Goal: Information Seeking & Learning: Learn about a topic

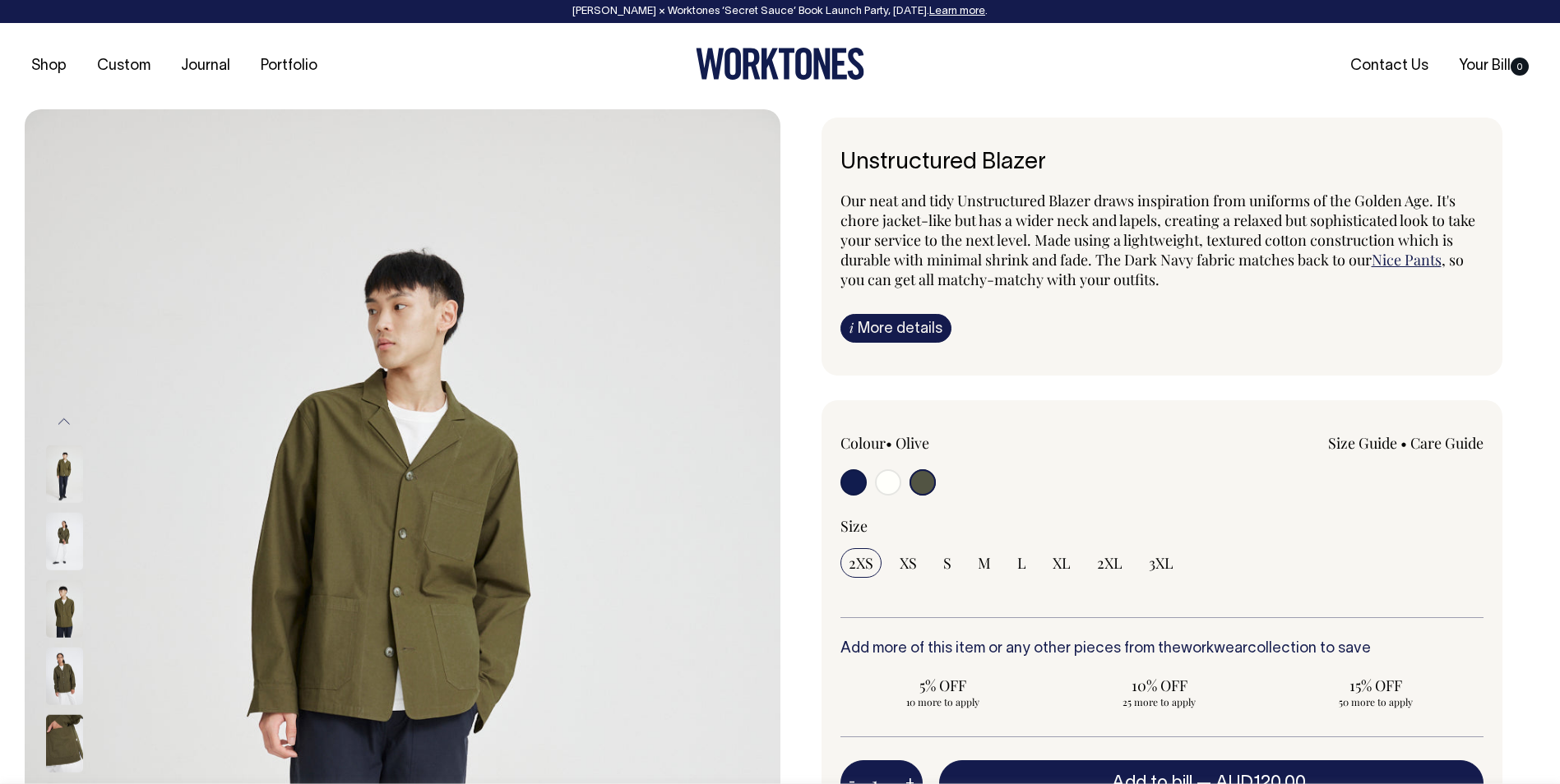
select select "Olive"
click at [52, 604] on img at bounding box center [64, 608] width 37 height 58
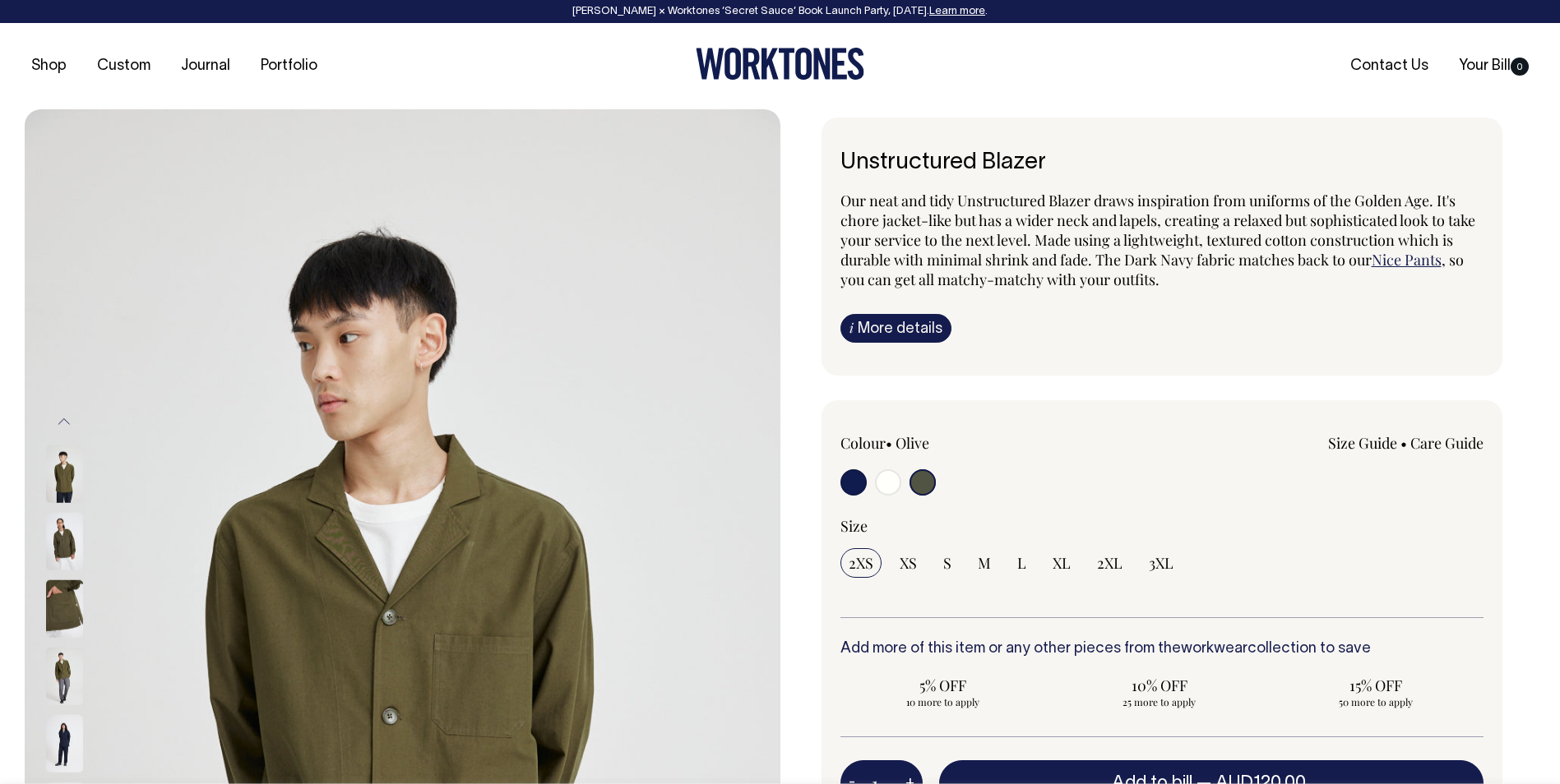
click at [69, 671] on div at bounding box center [86, 675] width 83 height 67
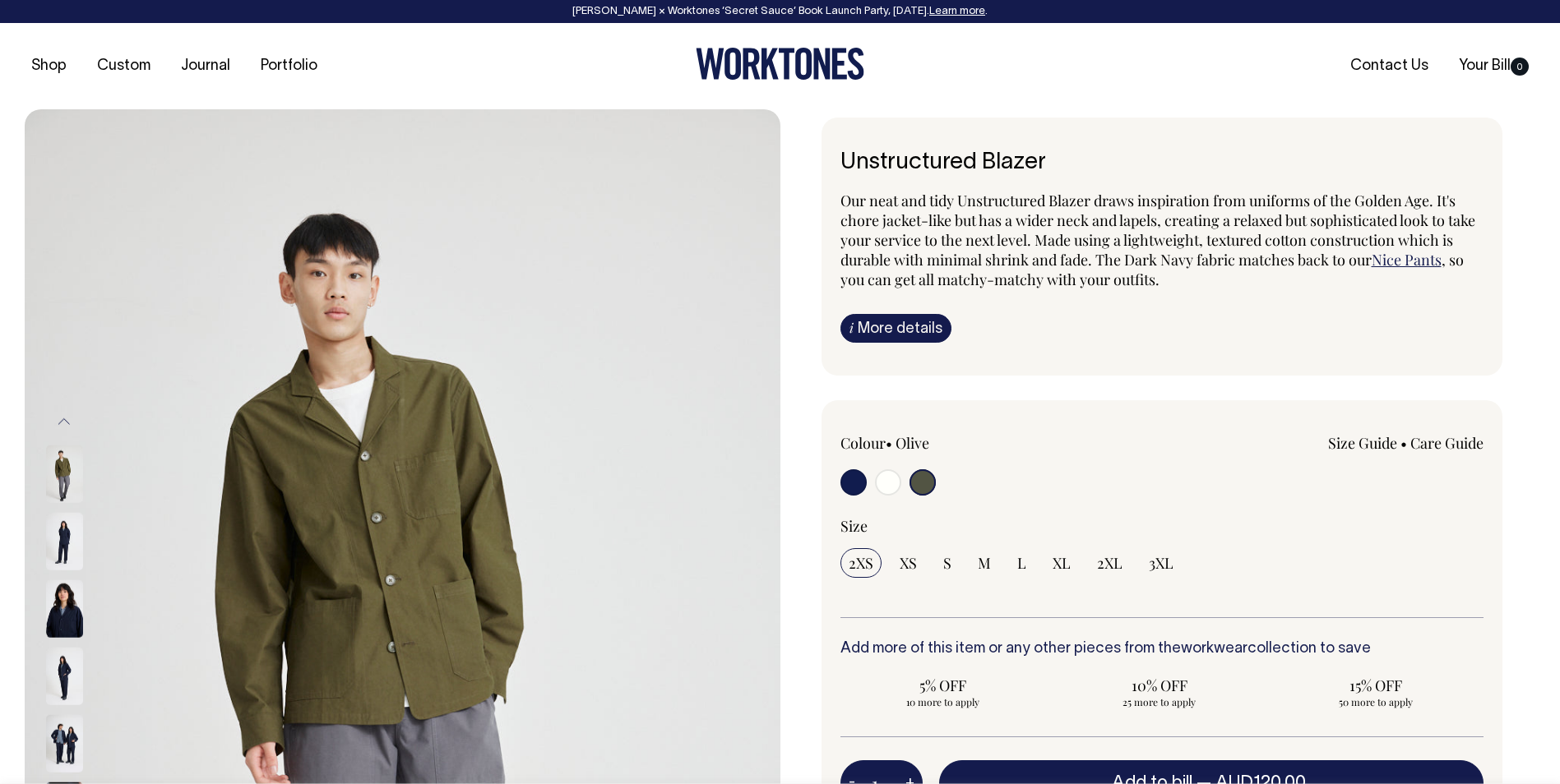
click at [65, 553] on img at bounding box center [64, 540] width 37 height 58
click at [64, 483] on img at bounding box center [64, 473] width 37 height 58
click at [65, 420] on button "Previous" at bounding box center [64, 422] width 25 height 37
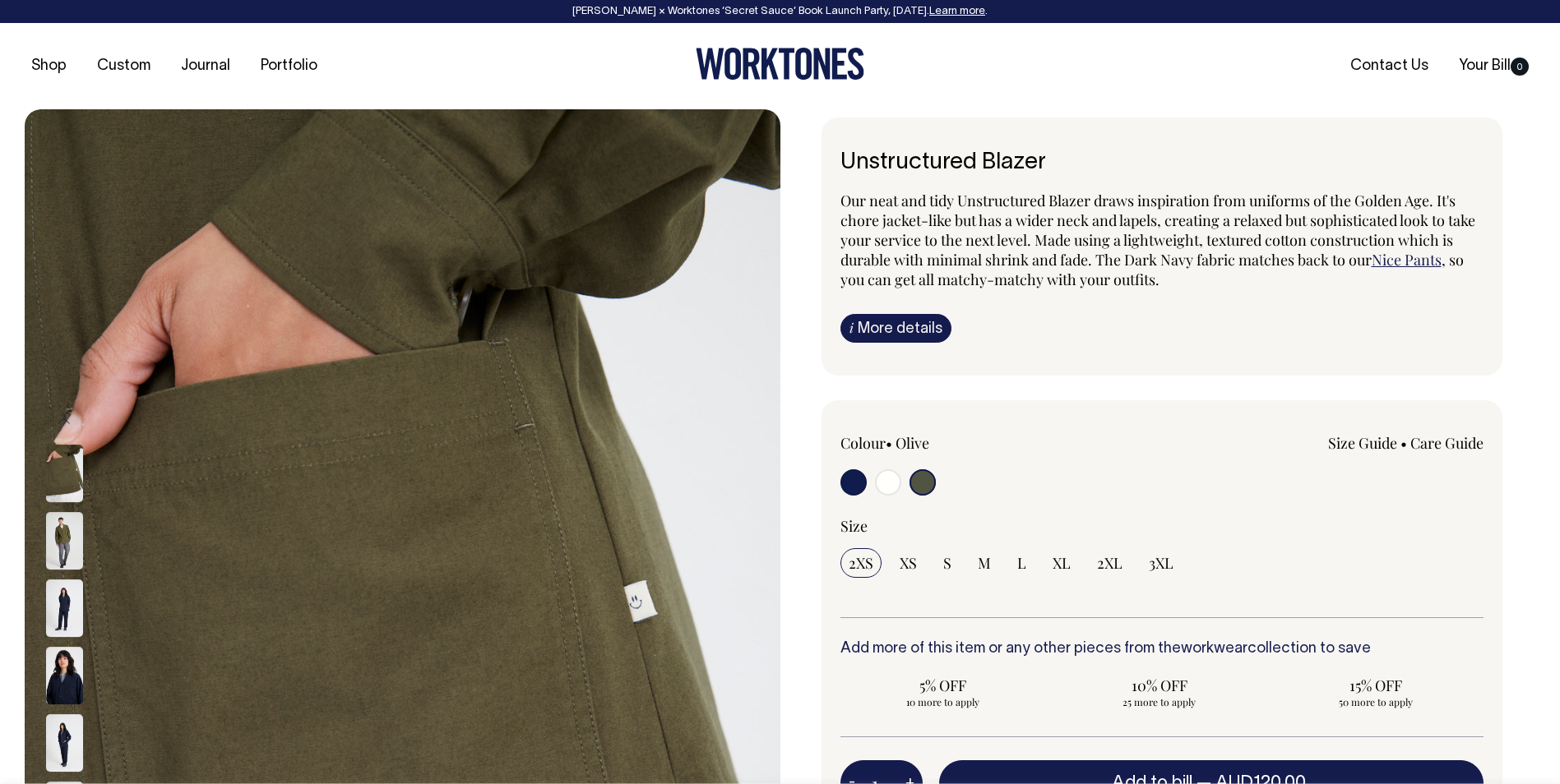
click at [64, 406] on button "Previous" at bounding box center [64, 421] width 25 height 37
click at [65, 412] on button "Previous" at bounding box center [64, 421] width 25 height 37
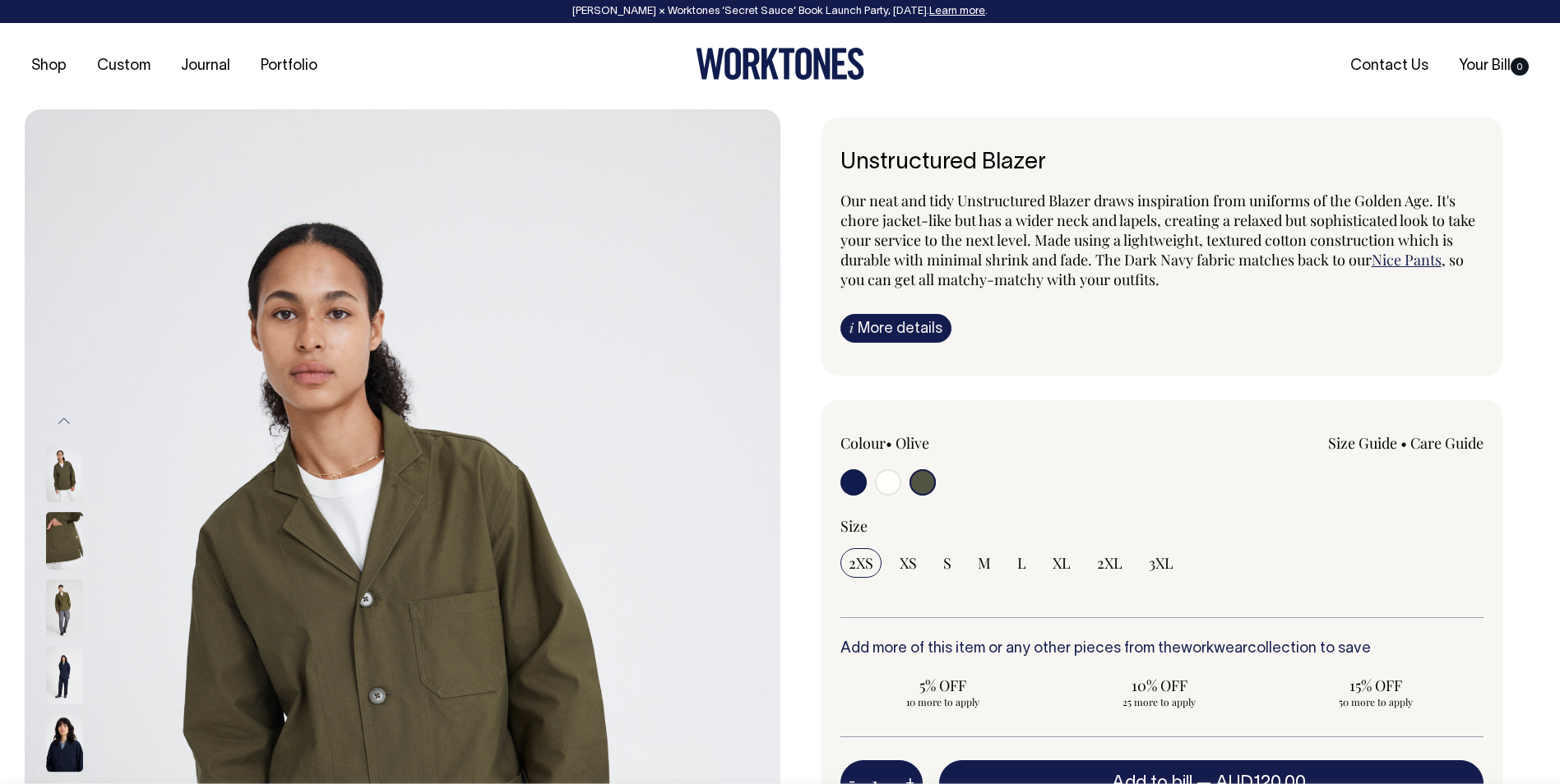
click at [66, 418] on button "Previous" at bounding box center [64, 421] width 25 height 37
click at [67, 540] on img at bounding box center [64, 540] width 37 height 58
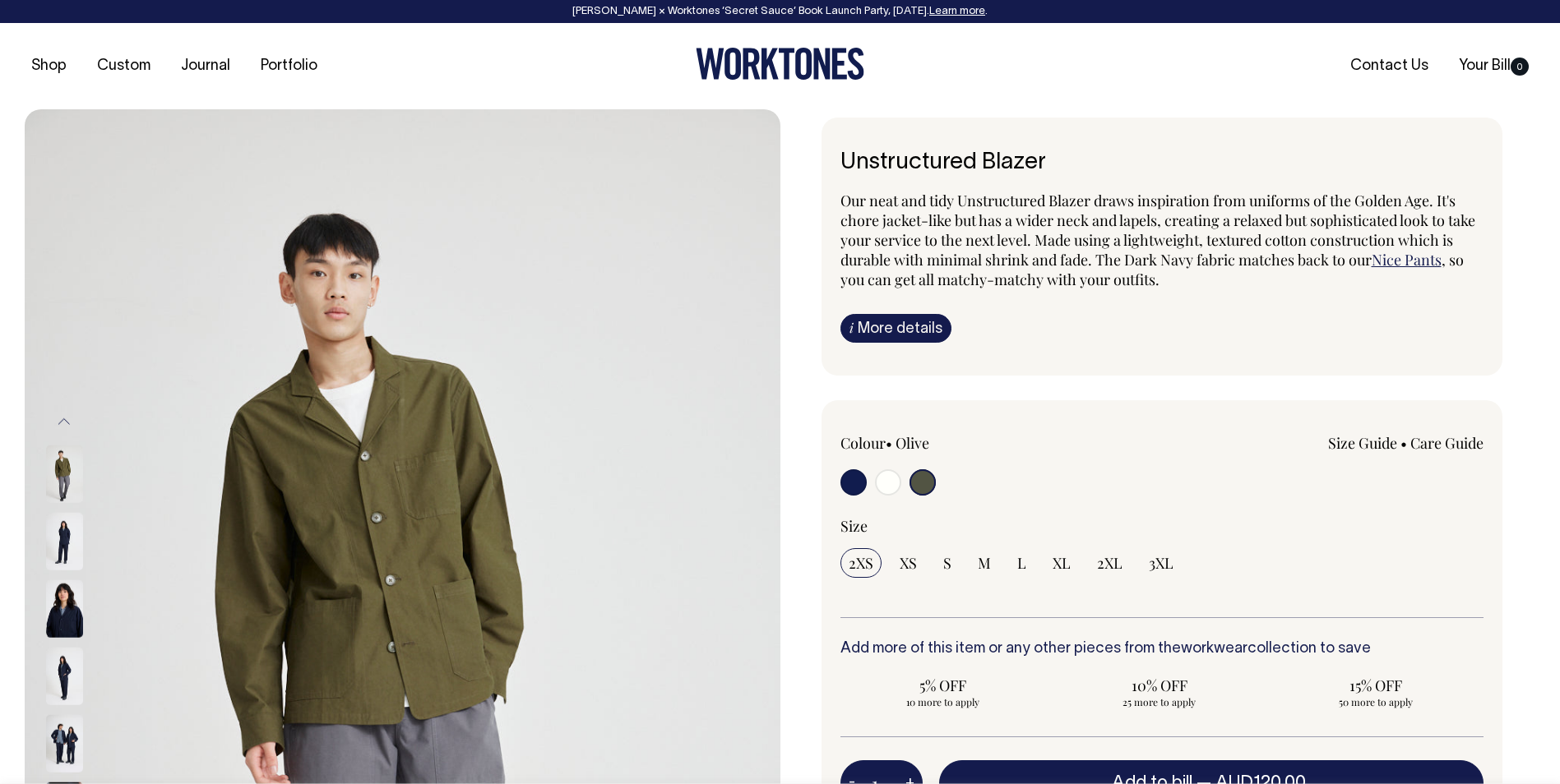
click at [910, 371] on div "Unstructured Blazer Our neat and tidy Unstructured Blazer draws inspiration fro…" at bounding box center [1162, 246] width 682 height 258
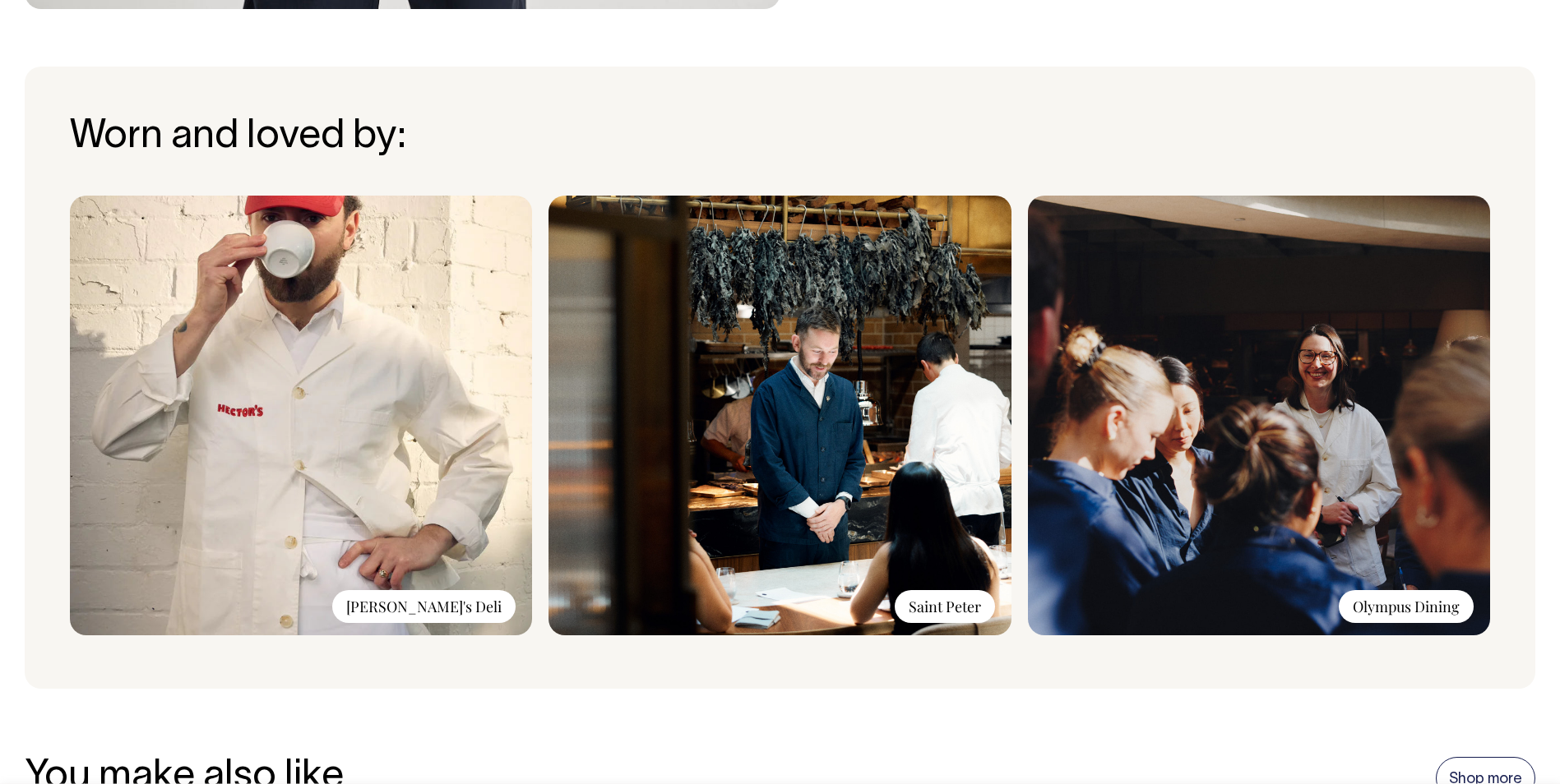
scroll to position [1233, 0]
click at [1237, 411] on img at bounding box center [1258, 416] width 462 height 440
click at [1398, 610] on div "Olympus Dining" at bounding box center [1406, 607] width 135 height 33
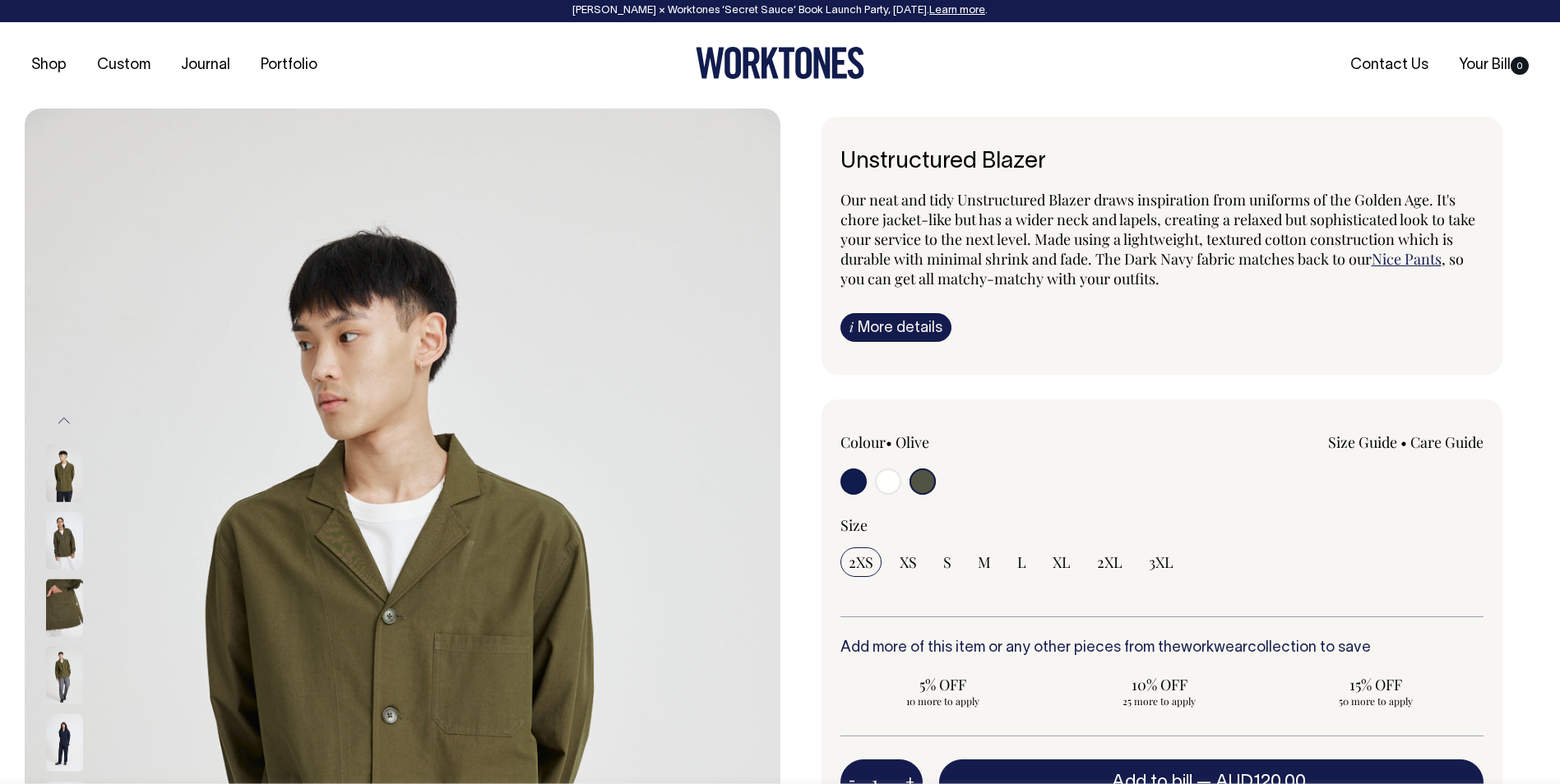
scroll to position [0, 0]
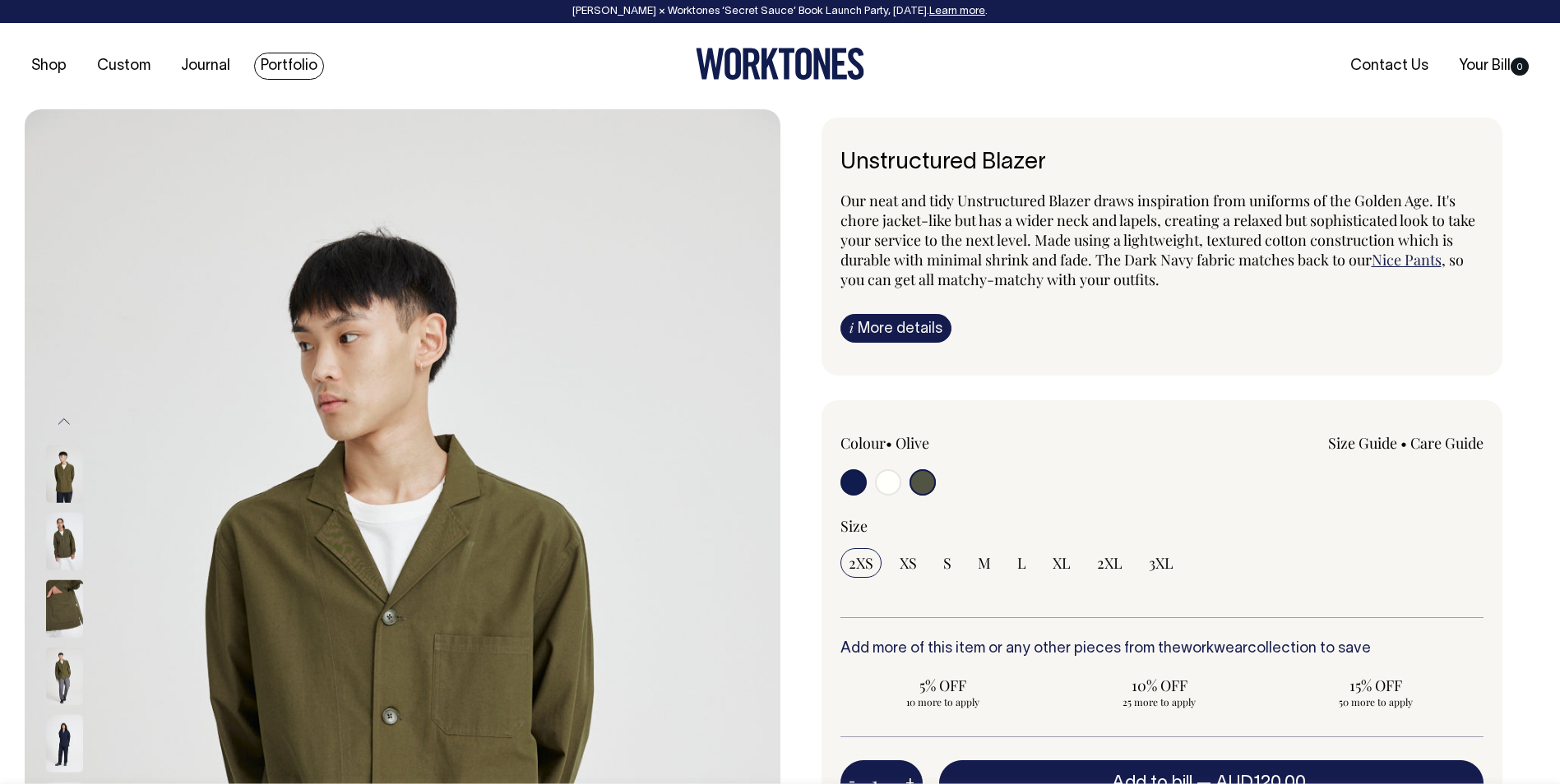
click at [282, 59] on link "Portfolio" at bounding box center [289, 65] width 70 height 27
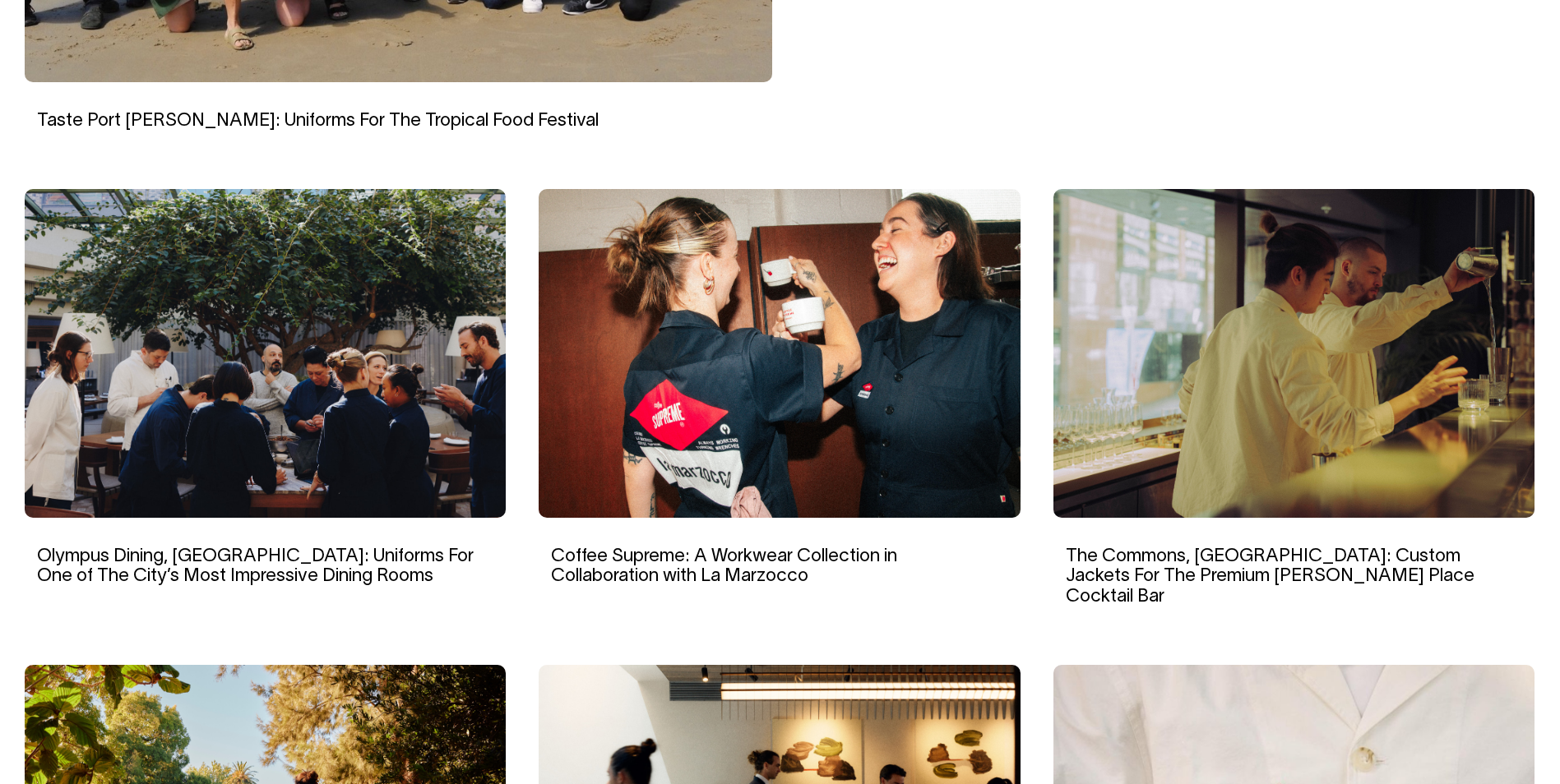
scroll to position [987, 0]
click at [237, 447] on img at bounding box center [265, 354] width 481 height 329
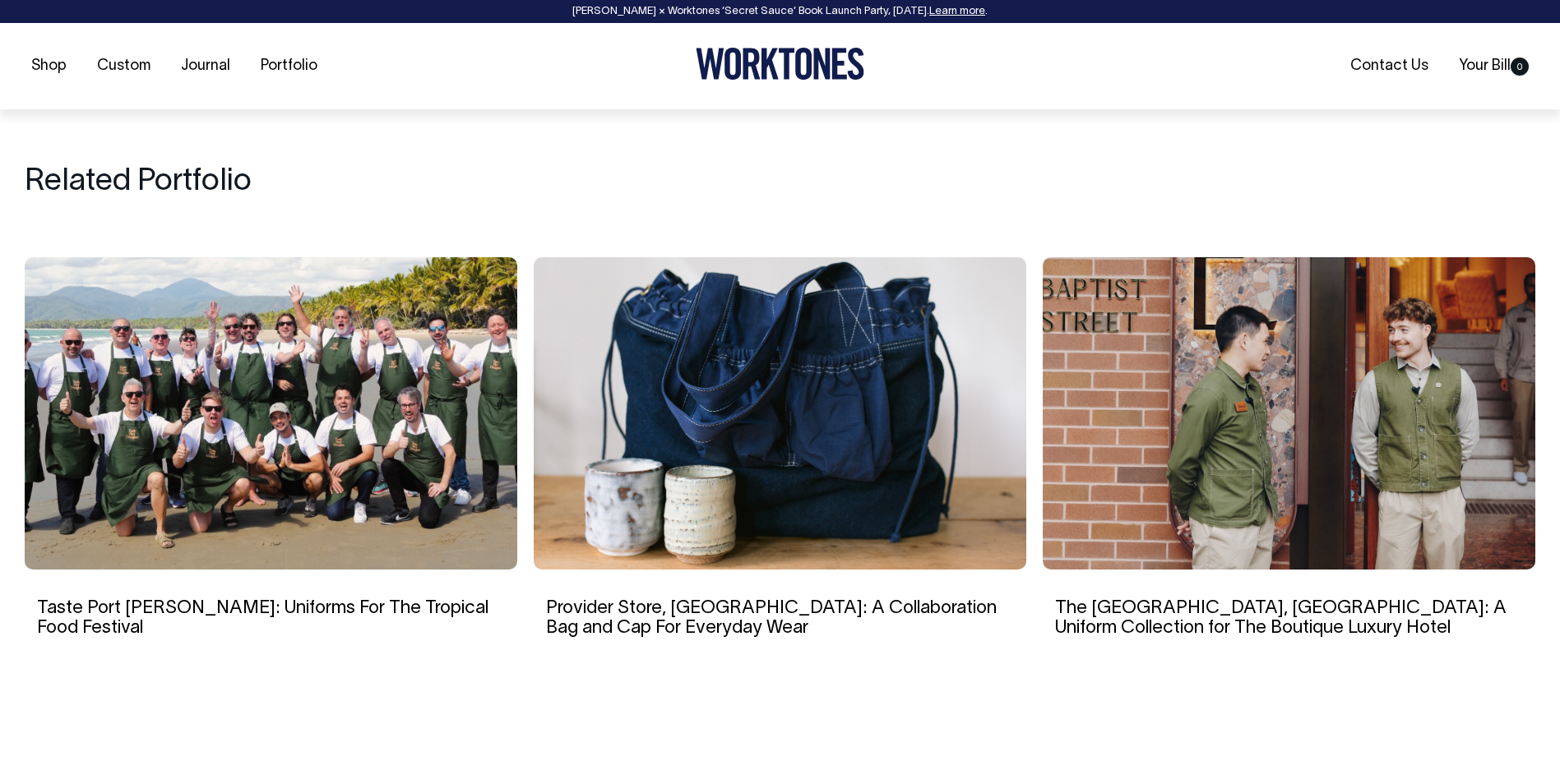
scroll to position [7892, 0]
